Goal: Task Accomplishment & Management: Use online tool/utility

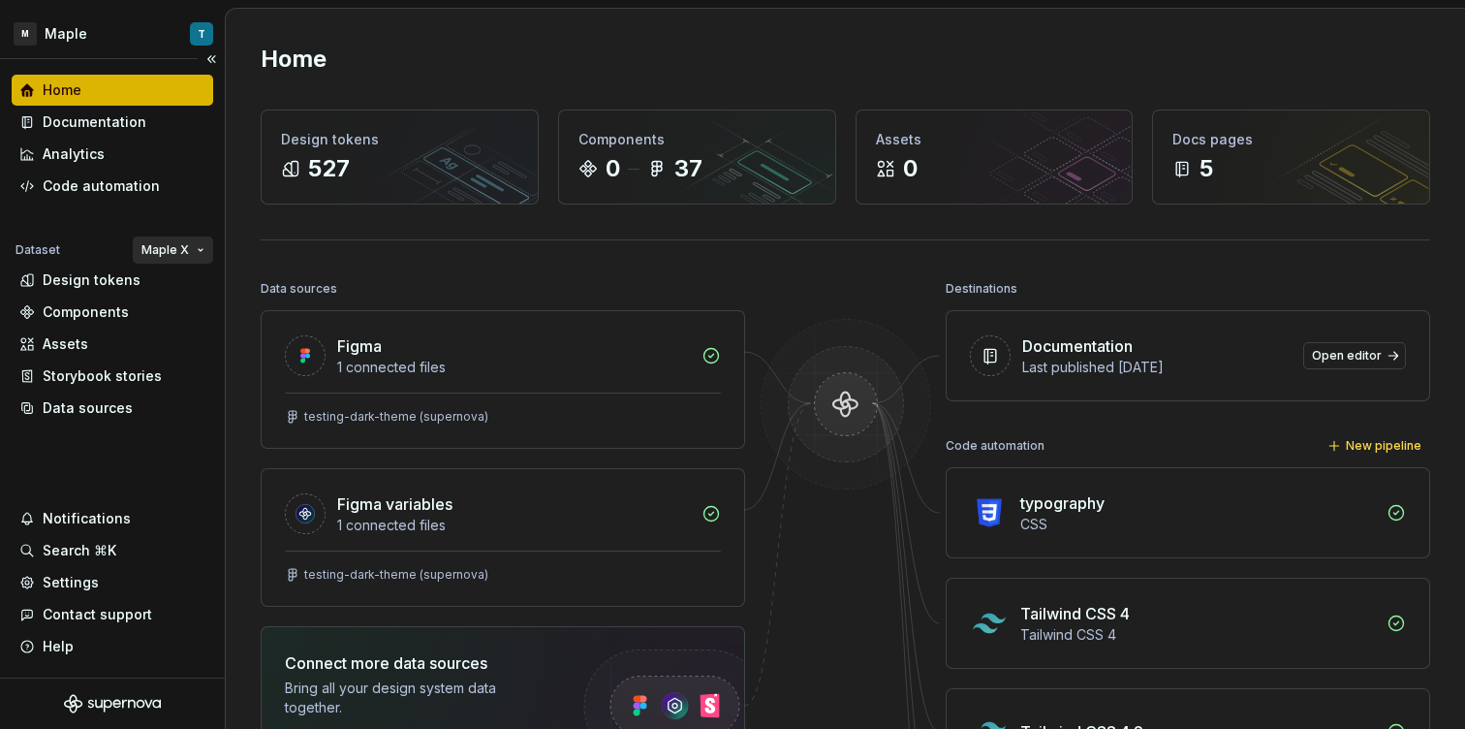
click at [181, 253] on html "M Maple T Home Documentation Analytics Code automation Dataset Maple X Design t…" at bounding box center [732, 364] width 1465 height 729
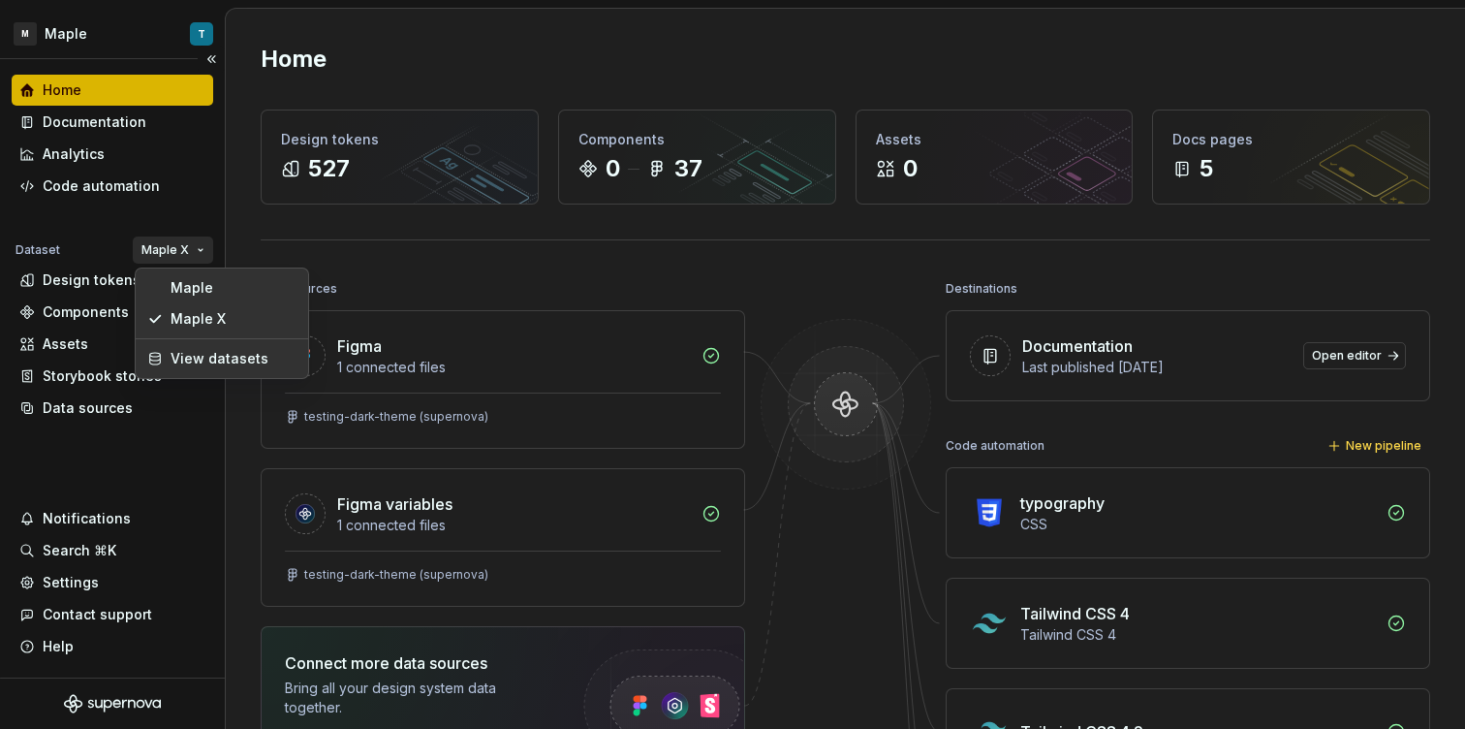
click at [116, 210] on html "M Maple T Home Documentation Analytics Code automation Dataset Maple X Design t…" at bounding box center [732, 364] width 1465 height 729
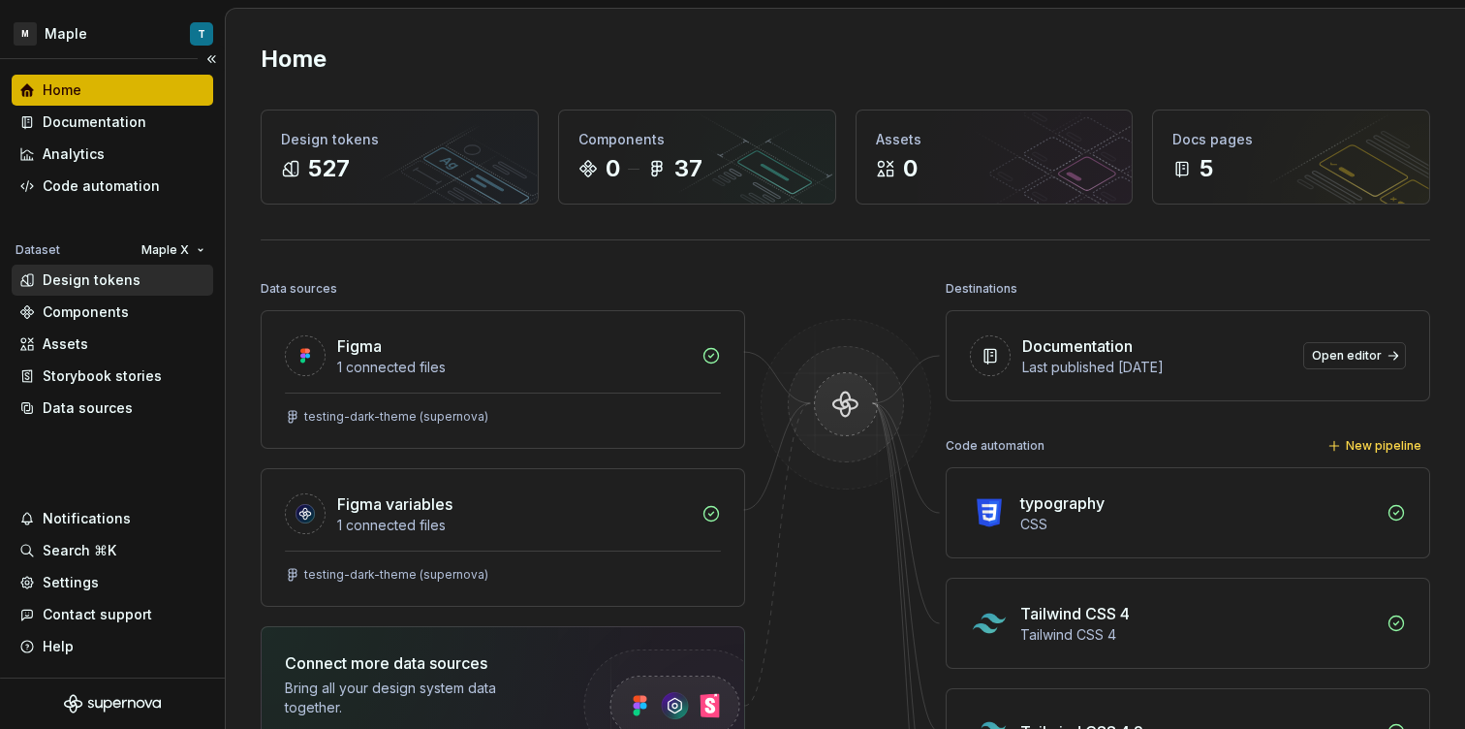
click at [102, 282] on div "Design tokens" at bounding box center [92, 279] width 98 height 19
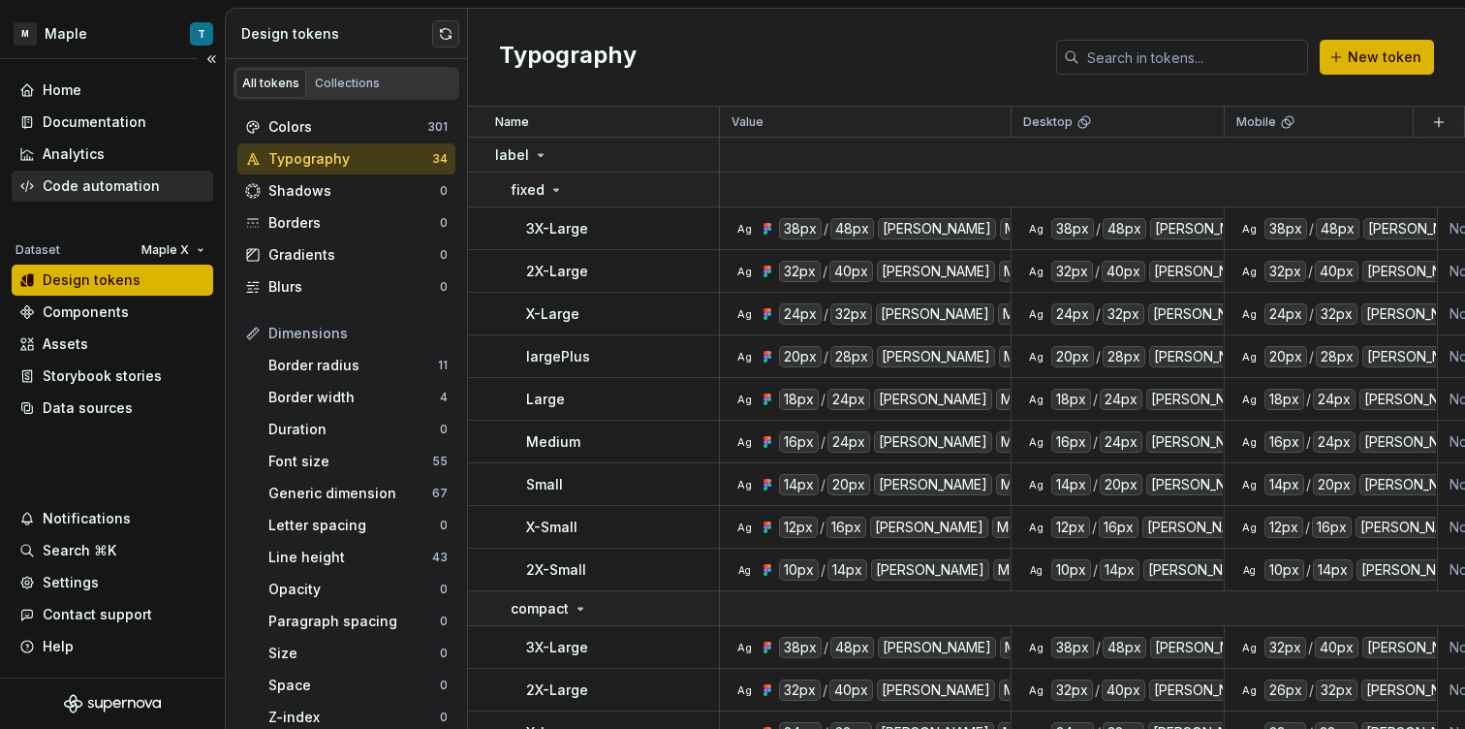
click at [104, 176] on div "Code automation" at bounding box center [113, 186] width 202 height 31
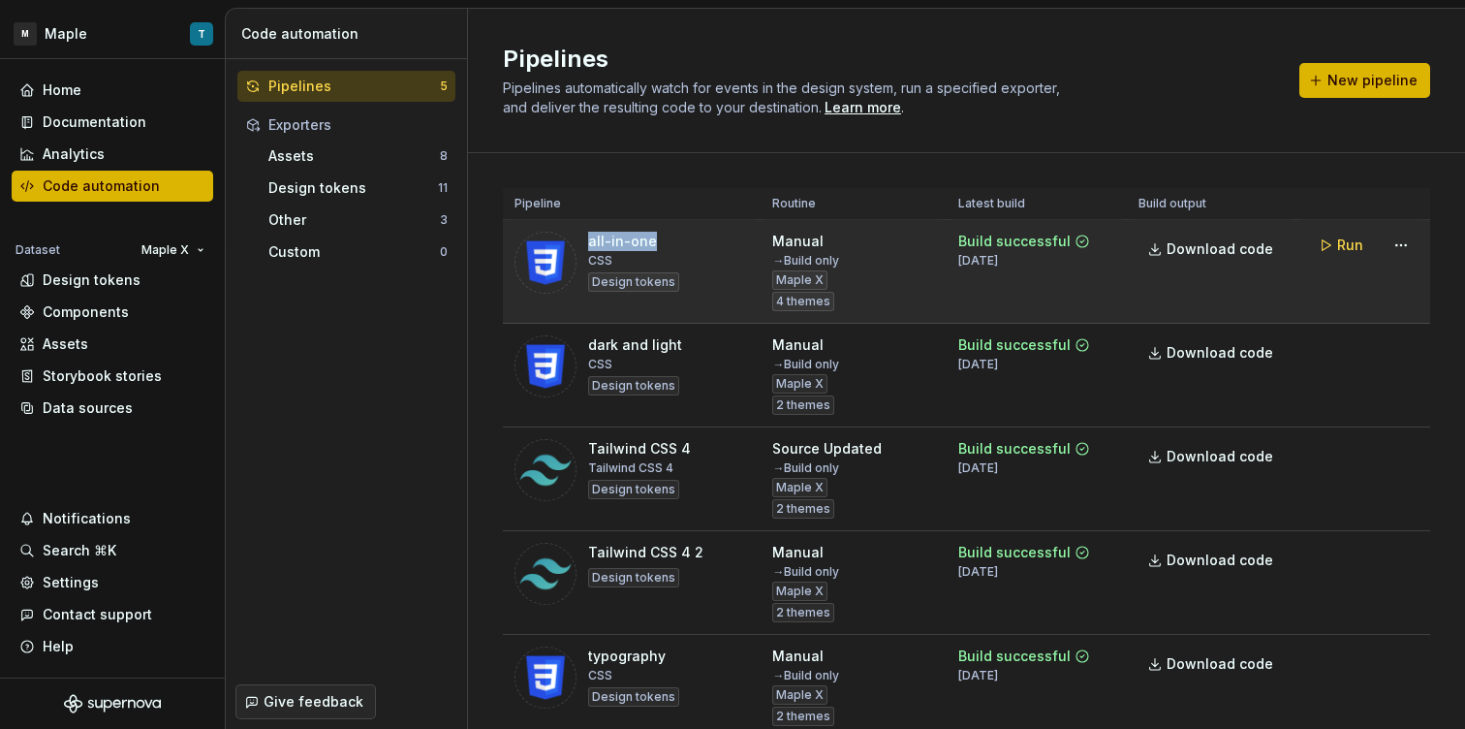
drag, startPoint x: 589, startPoint y: 242, endPoint x: 654, endPoint y: 243, distance: 64.9
click at [654, 243] on div "all-in-one CSS Design tokens" at bounding box center [633, 263] width 91 height 62
click at [1388, 247] on html "M Maple T Home Documentation Analytics Code automation Dataset Maple X Design t…" at bounding box center [732, 364] width 1465 height 729
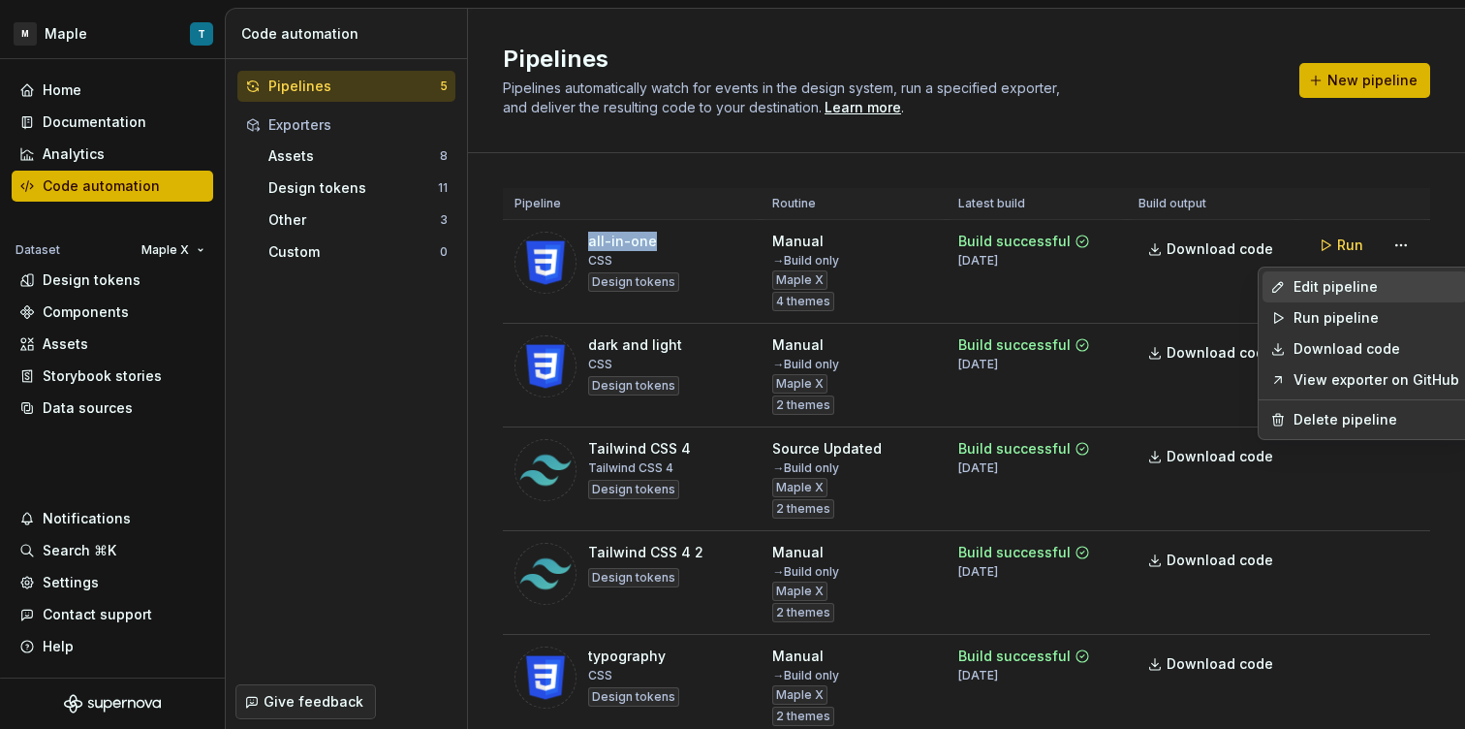
click at [1366, 279] on div "Edit pipeline" at bounding box center [1376, 286] width 166 height 19
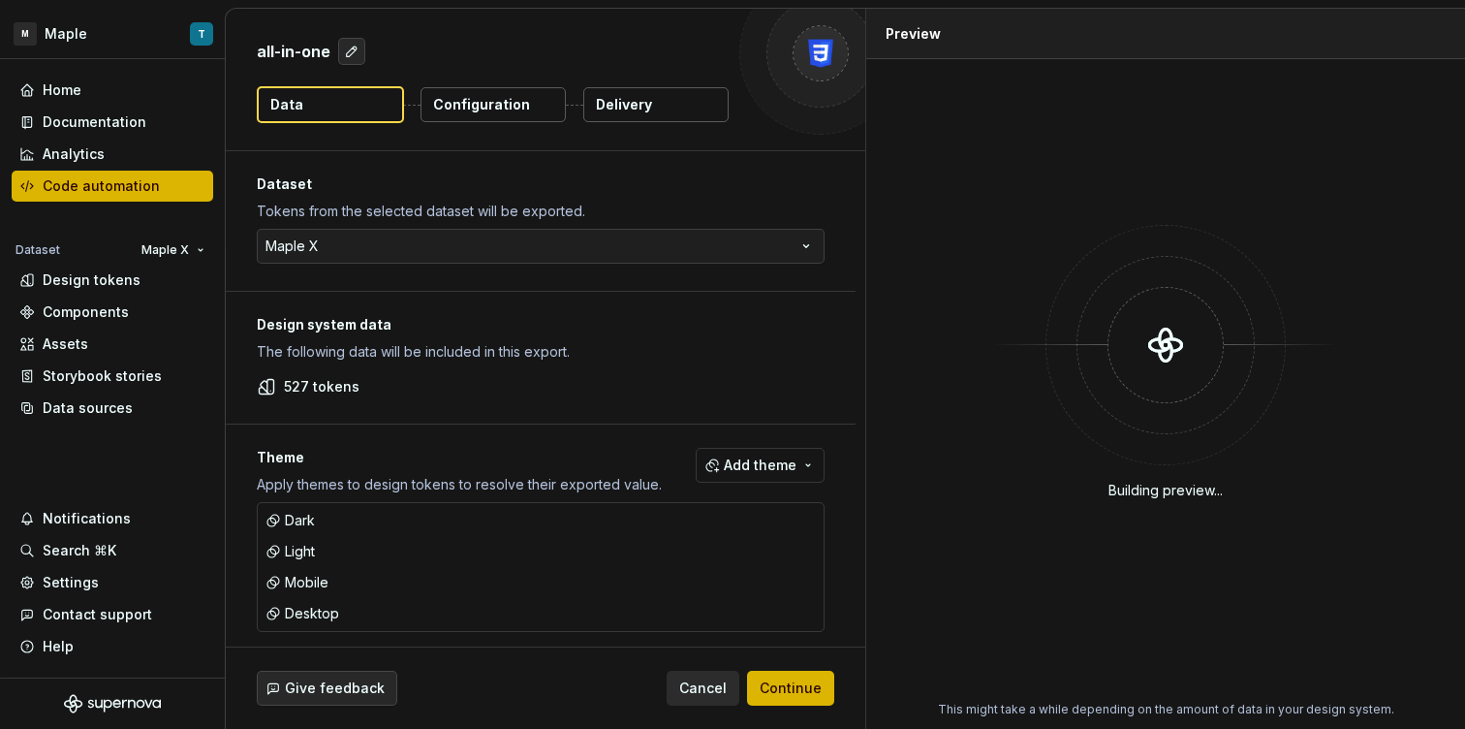
scroll to position [14, 0]
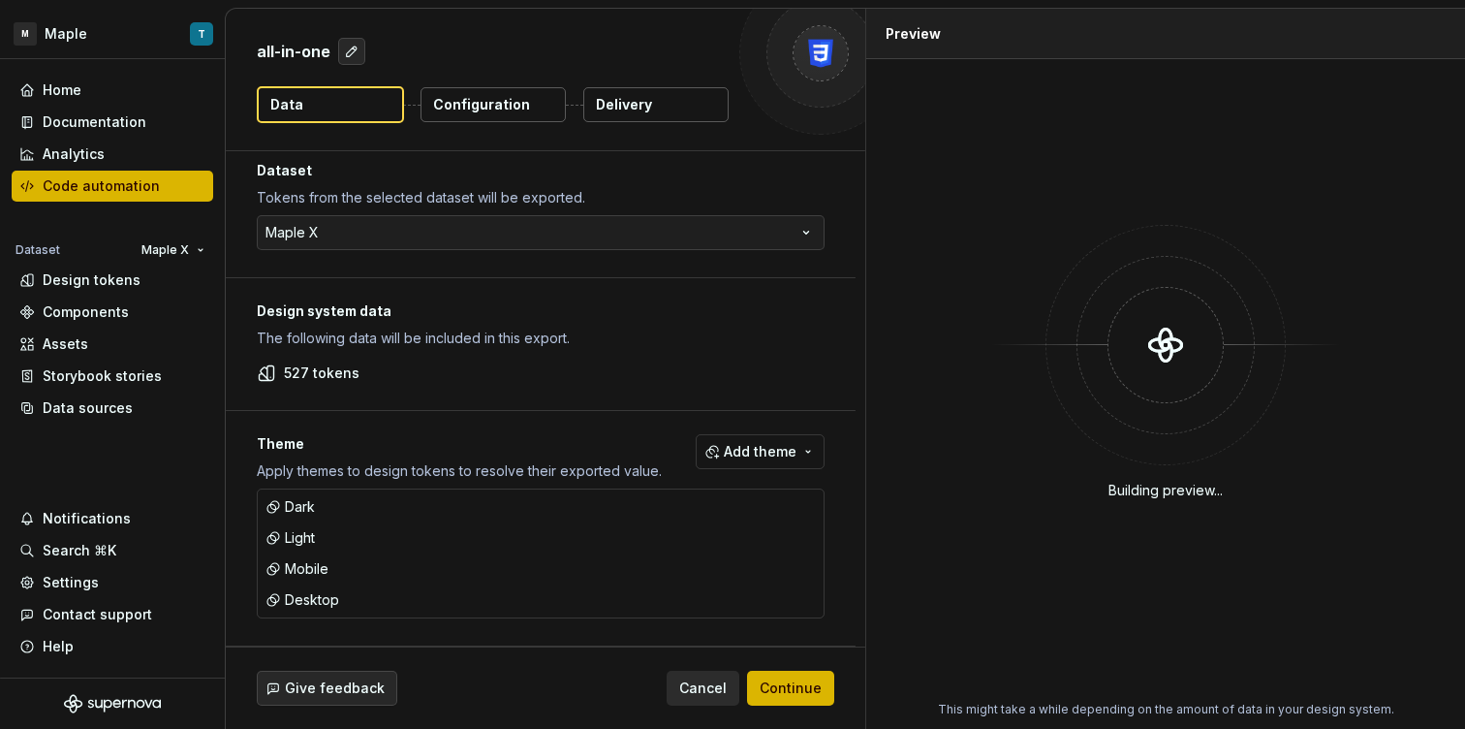
click at [646, 106] on p "Delivery" at bounding box center [624, 104] width 56 height 19
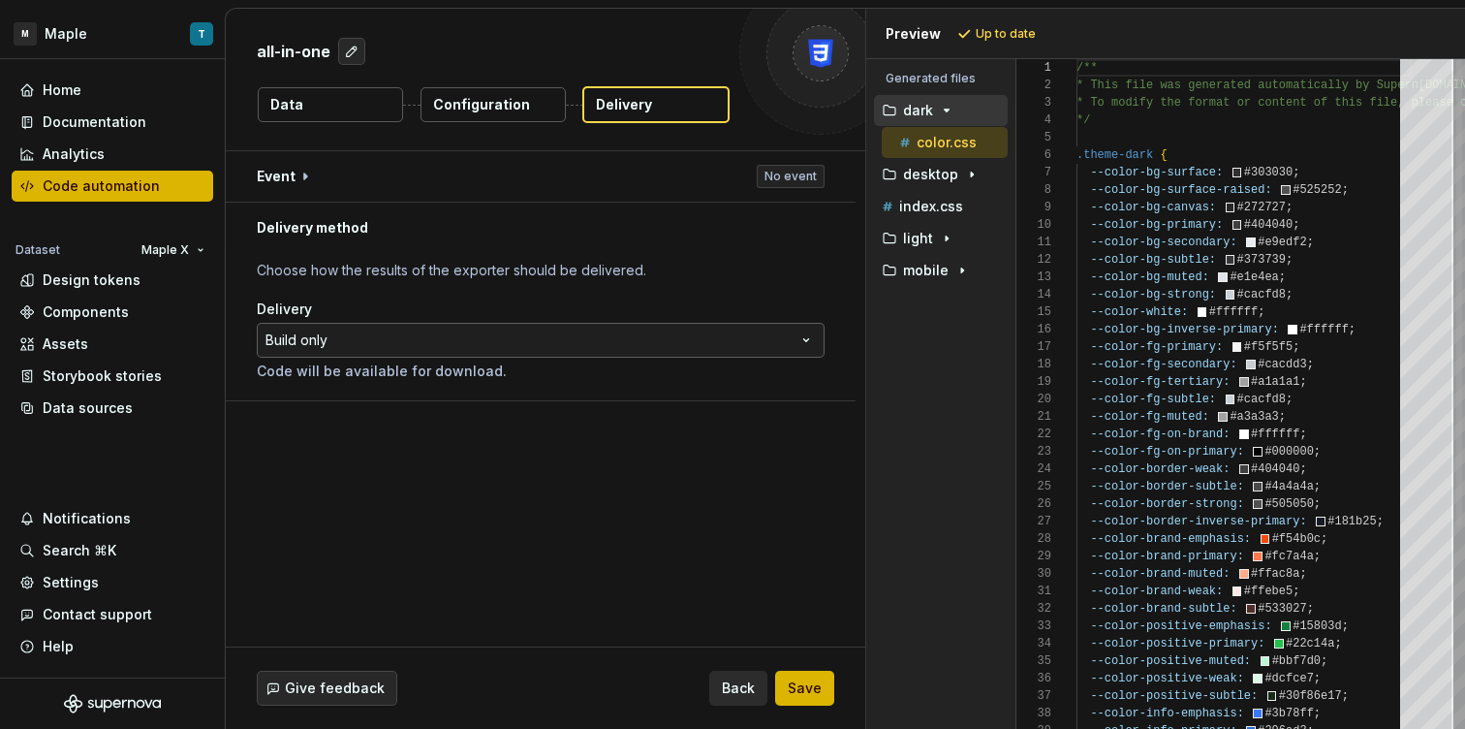
click at [465, 349] on html "**********" at bounding box center [732, 364] width 1465 height 729
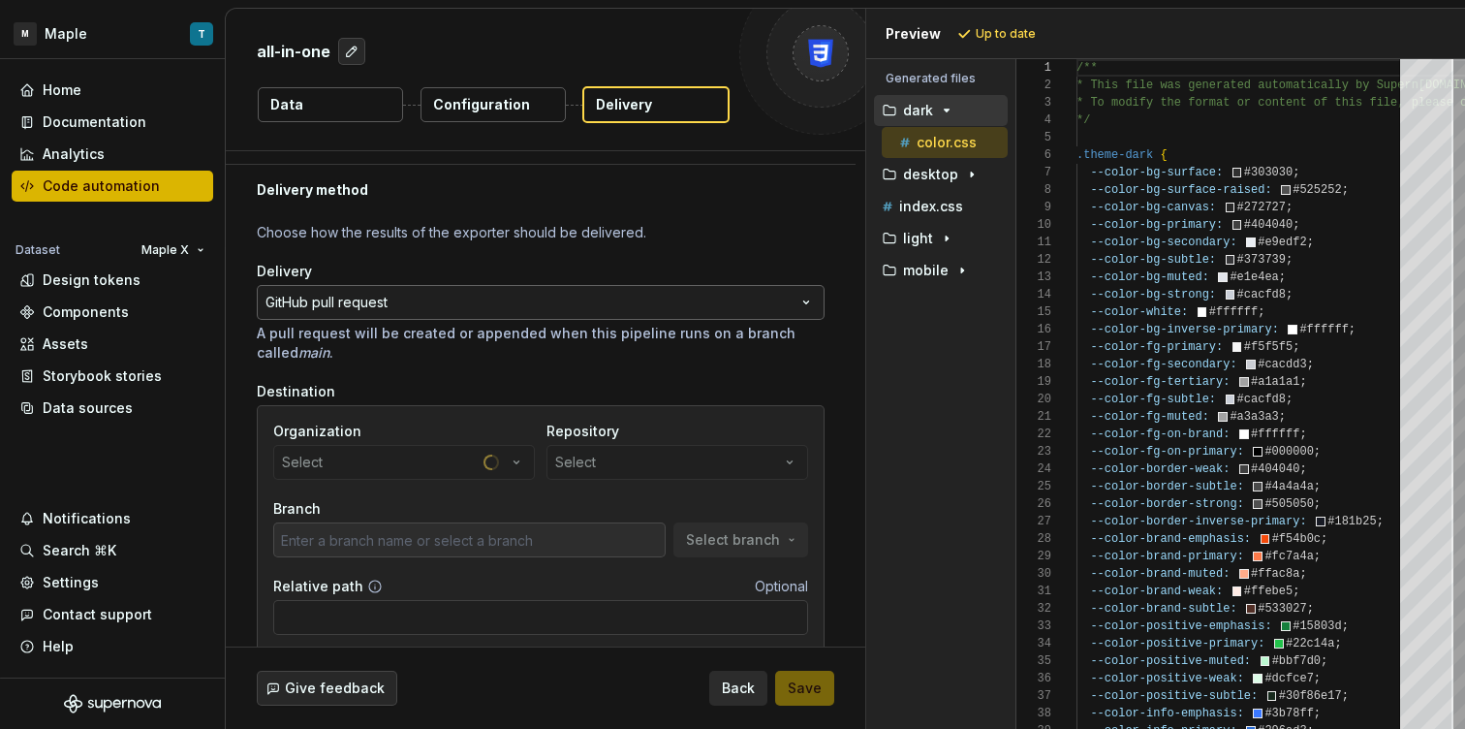
scroll to position [114, 0]
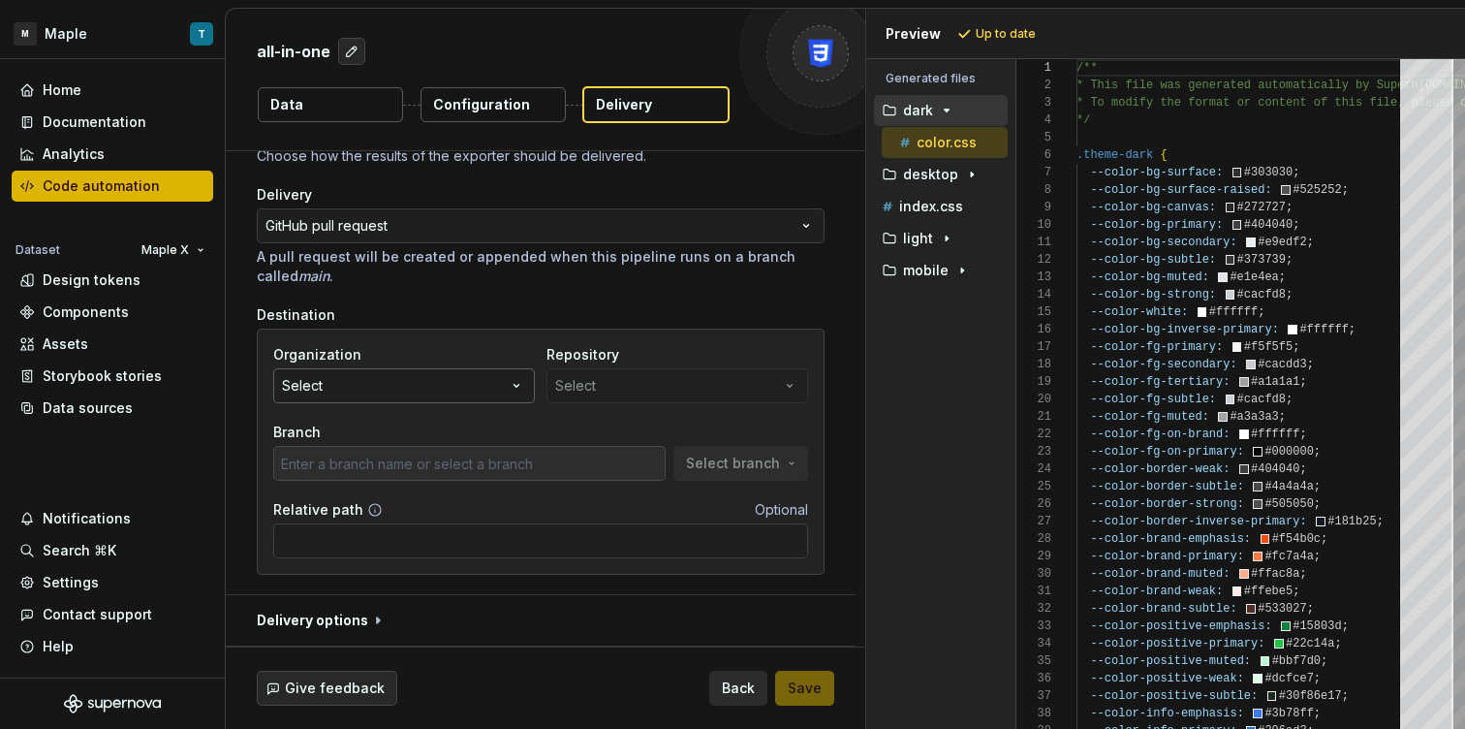
click at [463, 378] on button "Select" at bounding box center [404, 385] width 262 height 35
click at [429, 306] on div "Destination" at bounding box center [541, 314] width 568 height 19
click at [461, 388] on button "Select" at bounding box center [404, 385] width 262 height 35
click at [525, 335] on div "Organization Select Repository Select Branch Select branch Relative path Option…" at bounding box center [541, 451] width 568 height 246
